Goal: Check status

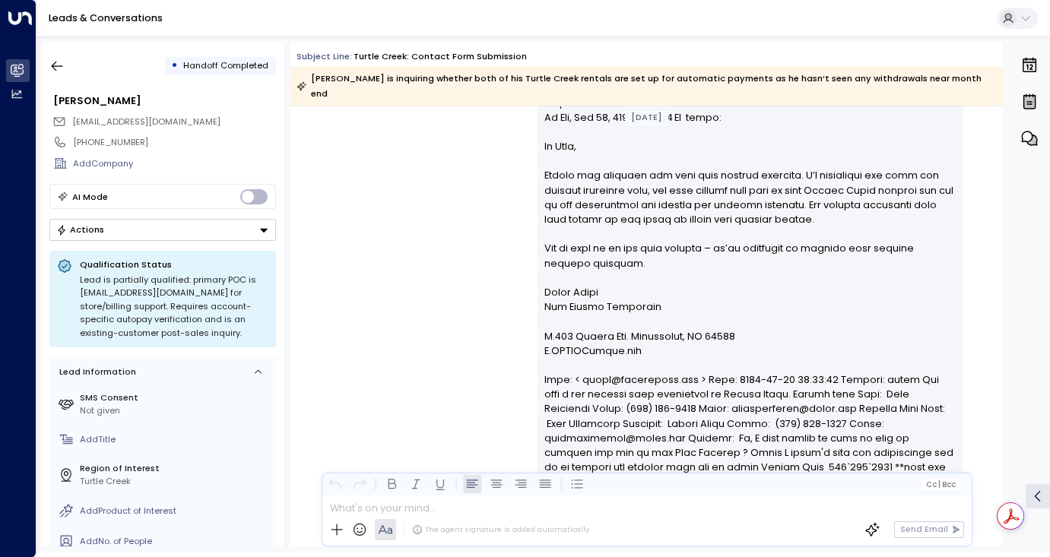
scroll to position [1523, 0]
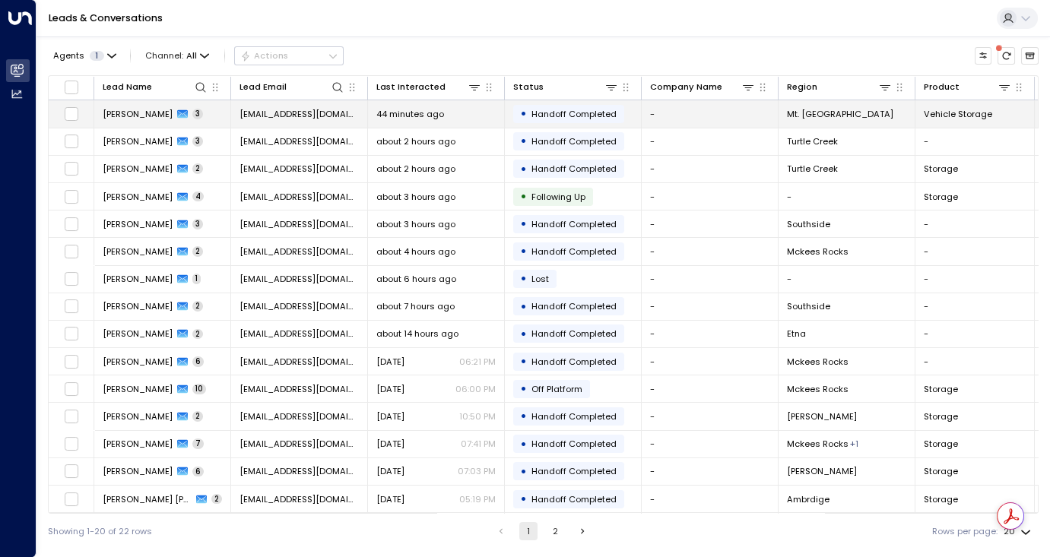
click at [526, 125] on td "• Handoff Completed" at bounding box center [573, 113] width 137 height 27
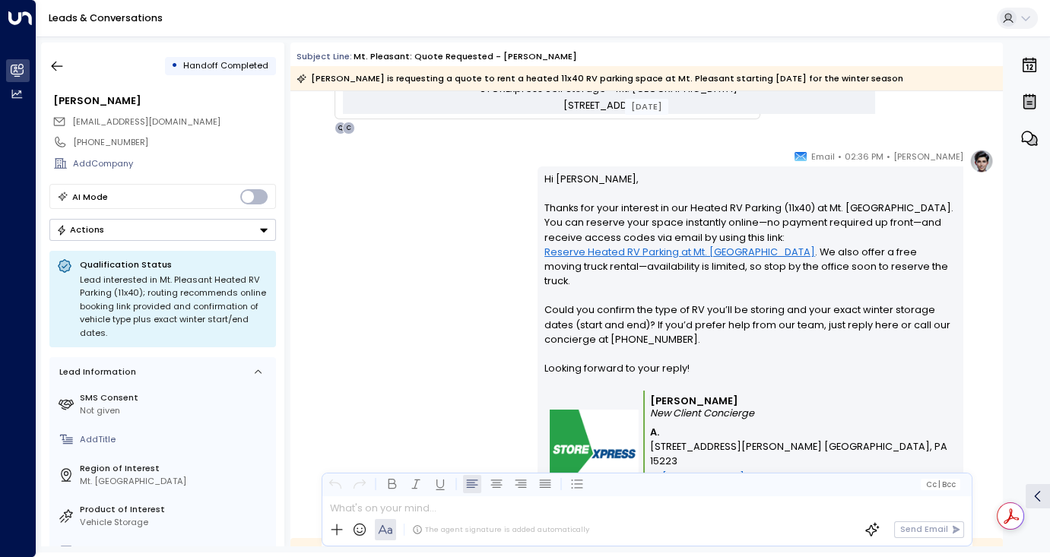
scroll to position [1028, 0]
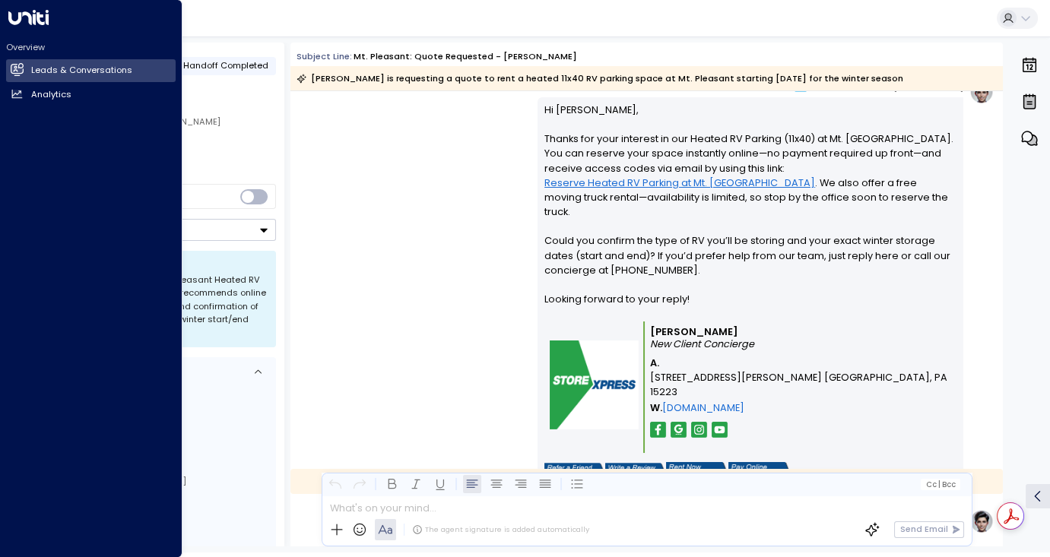
click at [181, 29] on div "Overview Leads & Conversations Leads & Conversations Analytics Analytics" at bounding box center [91, 278] width 182 height 557
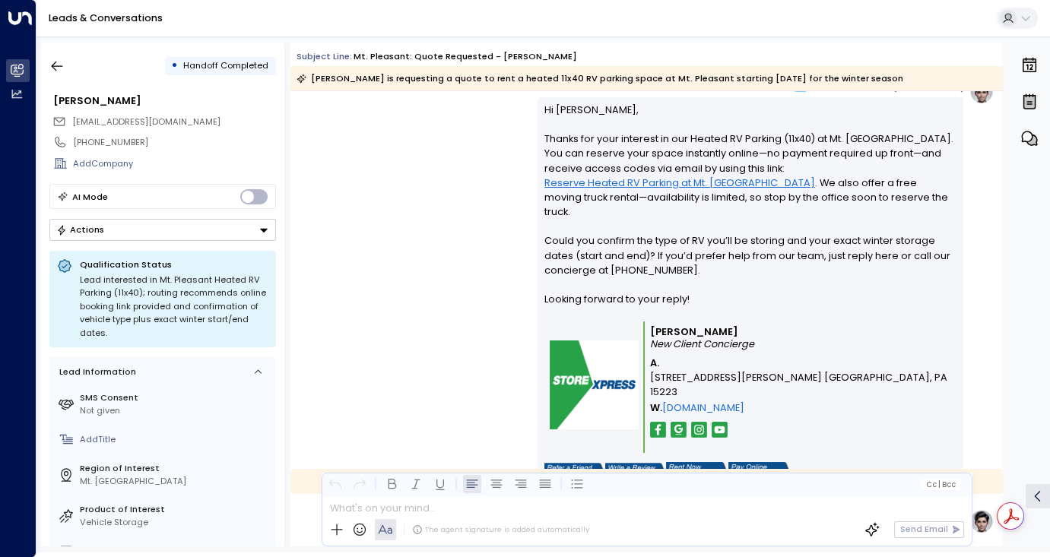
click at [194, 27] on div "Leads & Conversations" at bounding box center [542, 18] width 1013 height 37
click at [54, 61] on icon "button" at bounding box center [56, 66] width 15 height 15
